Goal: Information Seeking & Learning: Check status

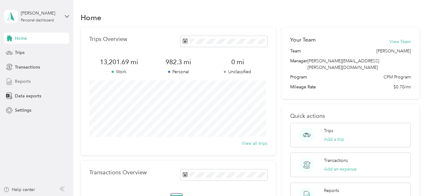
click at [24, 81] on span "Reports" at bounding box center [23, 81] width 16 height 7
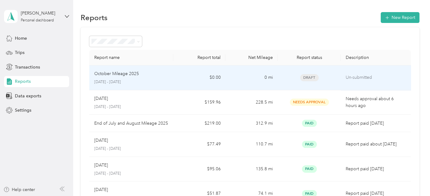
click at [241, 74] on td "0 mi" at bounding box center [251, 77] width 52 height 25
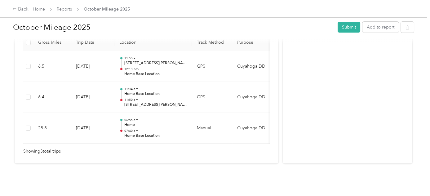
scroll to position [177, 0]
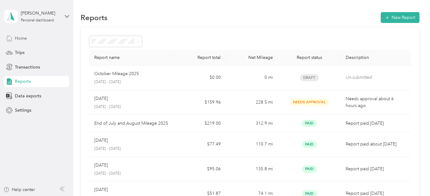
click at [23, 36] on span "Home" at bounding box center [21, 38] width 12 height 7
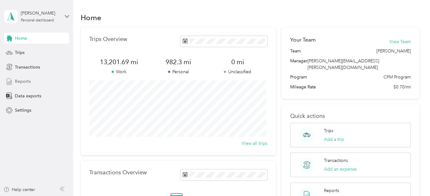
click at [25, 79] on span "Reports" at bounding box center [23, 81] width 16 height 7
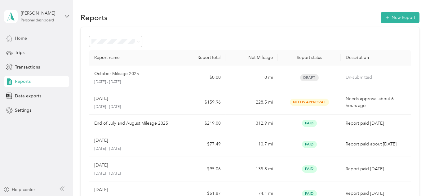
click at [20, 38] on span "Home" at bounding box center [21, 38] width 12 height 7
